Goal: Task Accomplishment & Management: Use online tool/utility

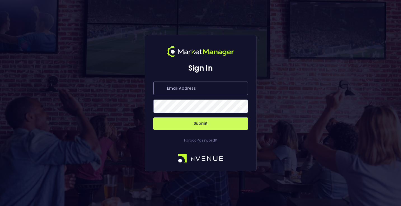
type input "[EMAIL_ADDRESS][DOMAIN_NAME]"
click at [185, 121] on button "Submit" at bounding box center [200, 123] width 95 height 12
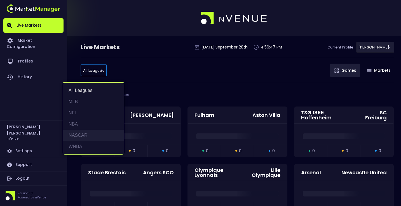
click at [84, 134] on li "NASCAR" at bounding box center [93, 135] width 61 height 11
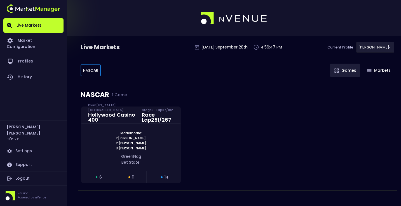
type input "NASCAR"
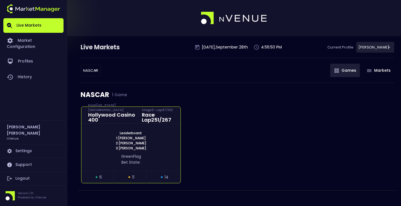
click at [118, 129] on div "Leaderboard: 1: [PERSON_NAME] 2: [PERSON_NAME] 3: [PERSON_NAME] green Flag Bet …" at bounding box center [131, 147] width 99 height 47
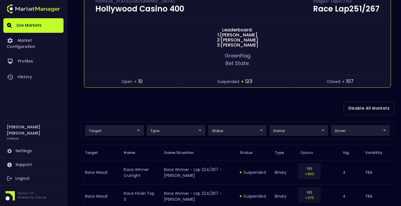
scroll to position [77, 0]
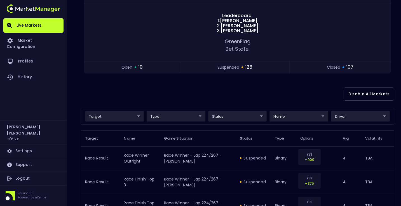
click at [171, 99] on div "Disable All Markets" at bounding box center [238, 93] width 314 height 27
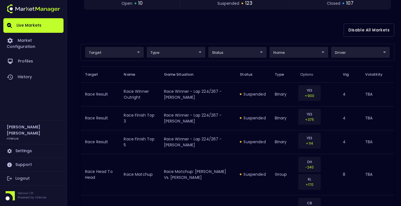
scroll to position [136, 0]
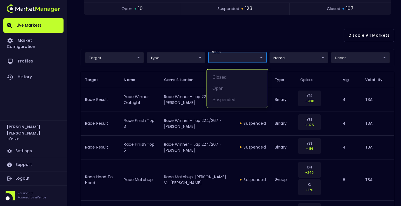
click at [238, 91] on li "open" at bounding box center [237, 88] width 61 height 11
type input "open"
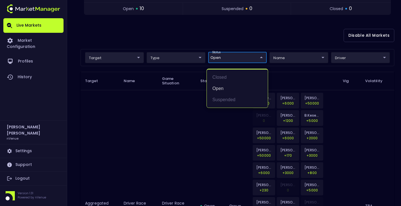
click at [248, 34] on div at bounding box center [200, 103] width 401 height 206
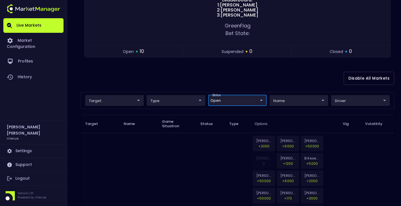
scroll to position [62, 0]
